Goal: Information Seeking & Learning: Learn about a topic

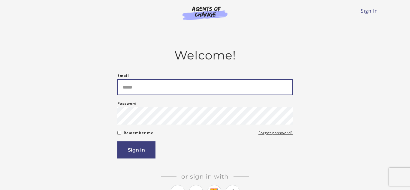
click at [137, 85] on input "Email" at bounding box center [204, 87] width 175 height 16
type input "**********"
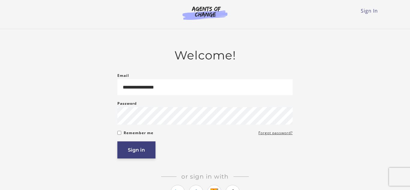
click at [131, 155] on button "Sign in" at bounding box center [136, 149] width 38 height 17
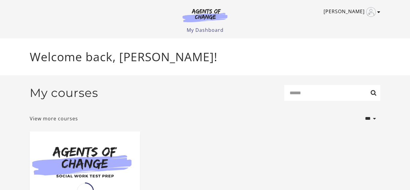
click at [378, 13] on icon "Toggle menu" at bounding box center [378, 12] width 3 height 5
click at [391, 20] on header "Larry F My Account Support Sign Out Toggle menu Menu My Dashboard My Account Su…" at bounding box center [205, 19] width 410 height 38
click at [402, 31] on header "Larry F My Account Support Sign Out Toggle menu Menu My Dashboard My Account Su…" at bounding box center [205, 19] width 410 height 38
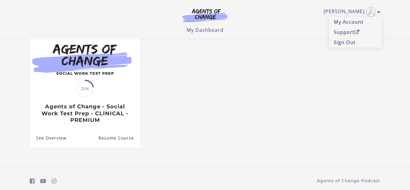
scroll to position [65, 0]
click at [298, 94] on ul "Translation missing: en.liquid.partials.dashboard_course_card.progress_descript…" at bounding box center [205, 93] width 360 height 129
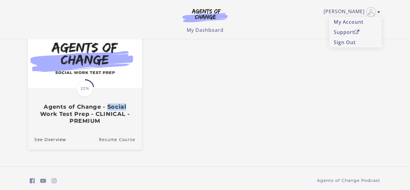
click at [119, 142] on link "Resume Course" at bounding box center [120, 139] width 43 height 20
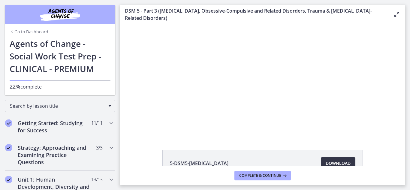
click at [337, 162] on span "Download Opens in a new window" at bounding box center [338, 163] width 25 height 7
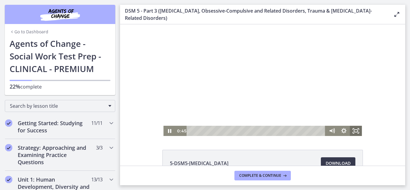
click at [356, 131] on icon "Fullscreen" at bounding box center [356, 131] width 12 height 10
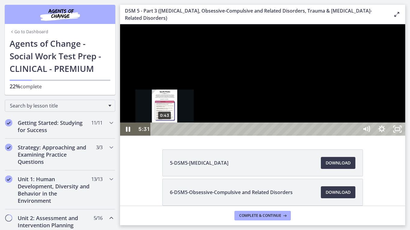
click at [165, 136] on div "0:43" at bounding box center [255, 129] width 198 height 13
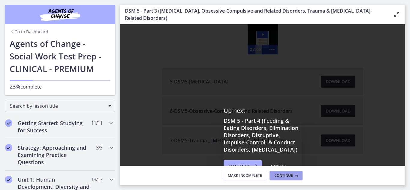
click at [287, 178] on span "Continue" at bounding box center [283, 175] width 19 height 5
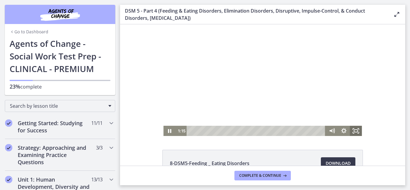
click at [356, 131] on icon "Fullscreen" at bounding box center [356, 131] width 12 height 10
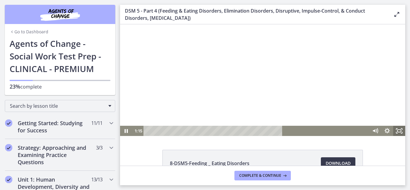
click at [405, 136] on div at bounding box center [262, 80] width 285 height 112
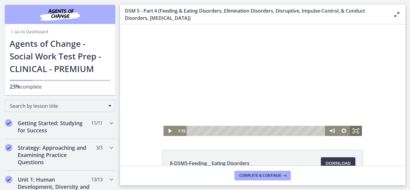
click at [356, 131] on icon "Fullscreen" at bounding box center [356, 131] width 12 height 10
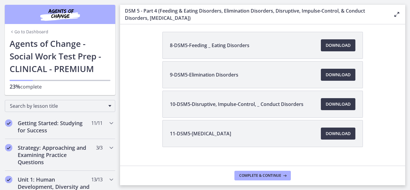
scroll to position [119, 0]
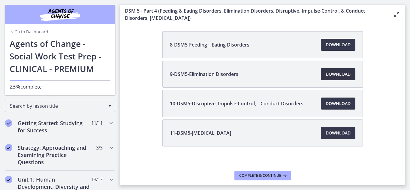
click at [337, 77] on span "Download Opens in a new window" at bounding box center [338, 74] width 25 height 7
click at [342, 103] on span "Download Opens in a new window" at bounding box center [338, 103] width 25 height 7
click at [339, 134] on span "Download Opens in a new window" at bounding box center [338, 132] width 25 height 7
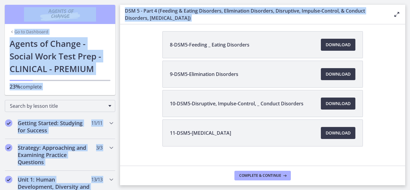
drag, startPoint x: 410, startPoint y: 32, endPoint x: 408, endPoint y: -5, distance: 36.6
click at [408, 0] on html "Skip to main content Go to Dashboard Go to Dashboard Go to Dashboard Agents of …" at bounding box center [205, 95] width 410 height 190
click at [398, 18] on div "Enable fullscreen" at bounding box center [396, 14] width 10 height 14
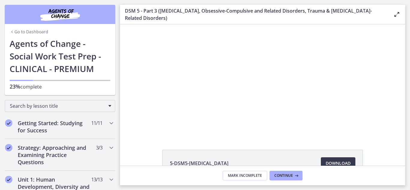
click at [410, 55] on main "DSM 5 - Part 3 ([MEDICAL_DATA], Obsessive-Compulsive and Related Disorders, Tra…" at bounding box center [265, 95] width 290 height 190
click at [386, 86] on div "Click for sound @keyframes VOLUME_SMALL_WAVE_FLASH { 0% { opacity: 0; } 33% { o…" at bounding box center [262, 80] width 285 height 112
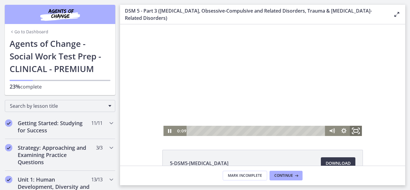
click at [358, 131] on icon "Fullscreen" at bounding box center [356, 131] width 14 height 12
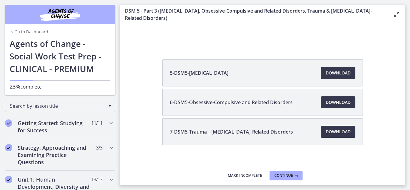
scroll to position [91, 0]
click at [348, 104] on span "Download Opens in a new window" at bounding box center [338, 101] width 25 height 7
click at [334, 131] on span "Download Opens in a new window" at bounding box center [338, 131] width 25 height 7
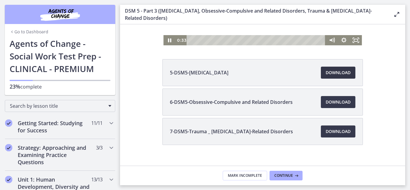
click at [341, 72] on span "Download Opens in a new window" at bounding box center [338, 72] width 25 height 7
click at [285, 177] on span "Continue" at bounding box center [283, 175] width 19 height 5
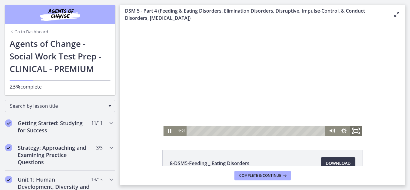
click at [355, 131] on icon "Fullscreen" at bounding box center [356, 131] width 14 height 12
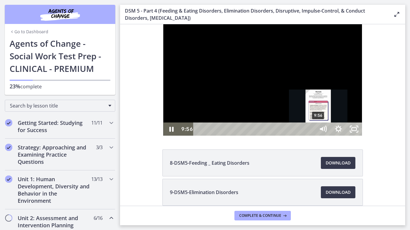
click at [276, 136] on div "9:56" at bounding box center [255, 129] width 112 height 13
click at [272, 136] on div "9:35" at bounding box center [255, 129] width 112 height 13
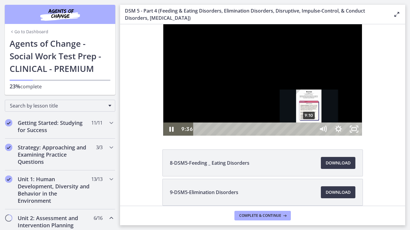
click at [266, 136] on div "9:10" at bounding box center [255, 129] width 112 height 13
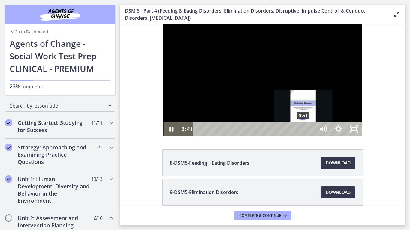
click at [261, 136] on div "8:41" at bounding box center [255, 129] width 112 height 13
click at [258, 136] on div "8:26" at bounding box center [255, 129] width 112 height 13
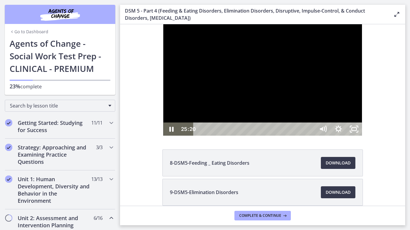
click at [311, 136] on div "25:20" at bounding box center [255, 129] width 112 height 13
click at [311, 136] on div "24:48" at bounding box center [255, 129] width 112 height 13
click at [311, 136] on div "24:18" at bounding box center [255, 129] width 112 height 13
click at [311, 136] on div "24:02" at bounding box center [255, 129] width 112 height 13
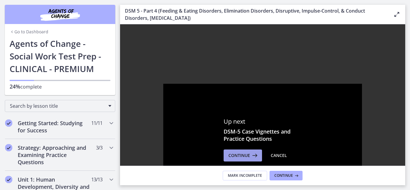
click at [243, 156] on span "Continue" at bounding box center [239, 155] width 22 height 7
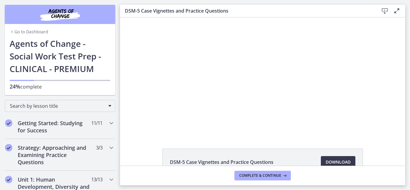
click at [409, 28] on main "DSM-5 Case Vignettes and Practice Questions Download Enable fullscreen DSM-5 Ca…" at bounding box center [265, 95] width 290 height 190
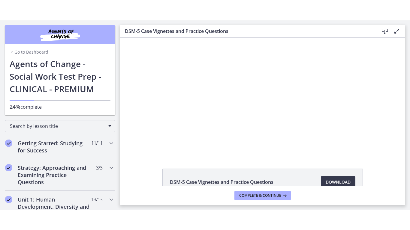
scroll to position [39, 0]
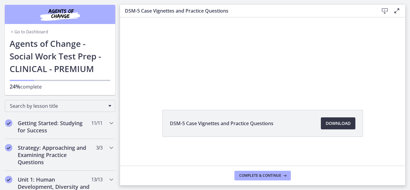
click at [344, 126] on span "Download Opens in a new window" at bounding box center [338, 123] width 25 height 7
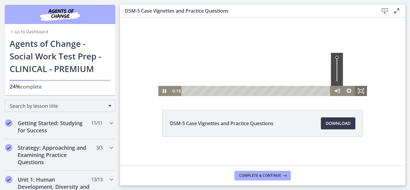
click at [362, 92] on rect "Fullscreen" at bounding box center [361, 91] width 4 height 2
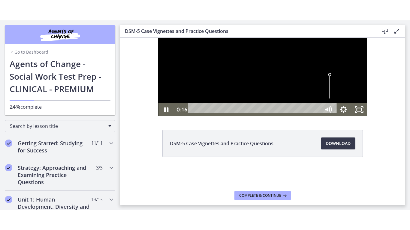
scroll to position [0, 0]
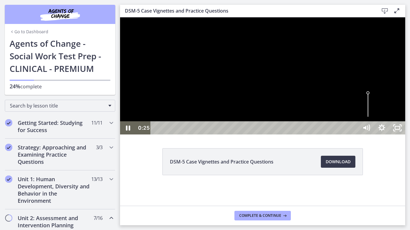
click at [405, 127] on div at bounding box center [262, 75] width 285 height 117
click at [310, 135] on div at bounding box center [262, 75] width 285 height 117
click at [129, 131] on icon "Pause" at bounding box center [127, 128] width 5 height 6
click at [129, 131] on icon "Play Video" at bounding box center [128, 127] width 4 height 5
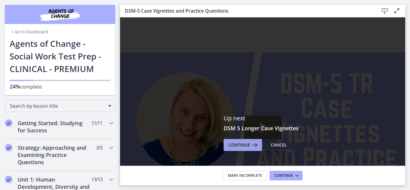
click at [242, 148] on span "Continue" at bounding box center [239, 144] width 22 height 7
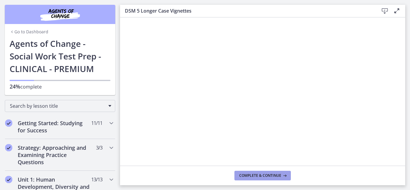
click at [266, 179] on button "Complete & continue" at bounding box center [262, 176] width 56 height 10
click at [410, 23] on main "Medications Download Enable fullscreen Complete & continue" at bounding box center [265, 95] width 290 height 190
click at [408, 100] on main "Medications Download Enable fullscreen Complete & continue" at bounding box center [265, 95] width 290 height 190
